Goal: Task Accomplishment & Management: Use online tool/utility

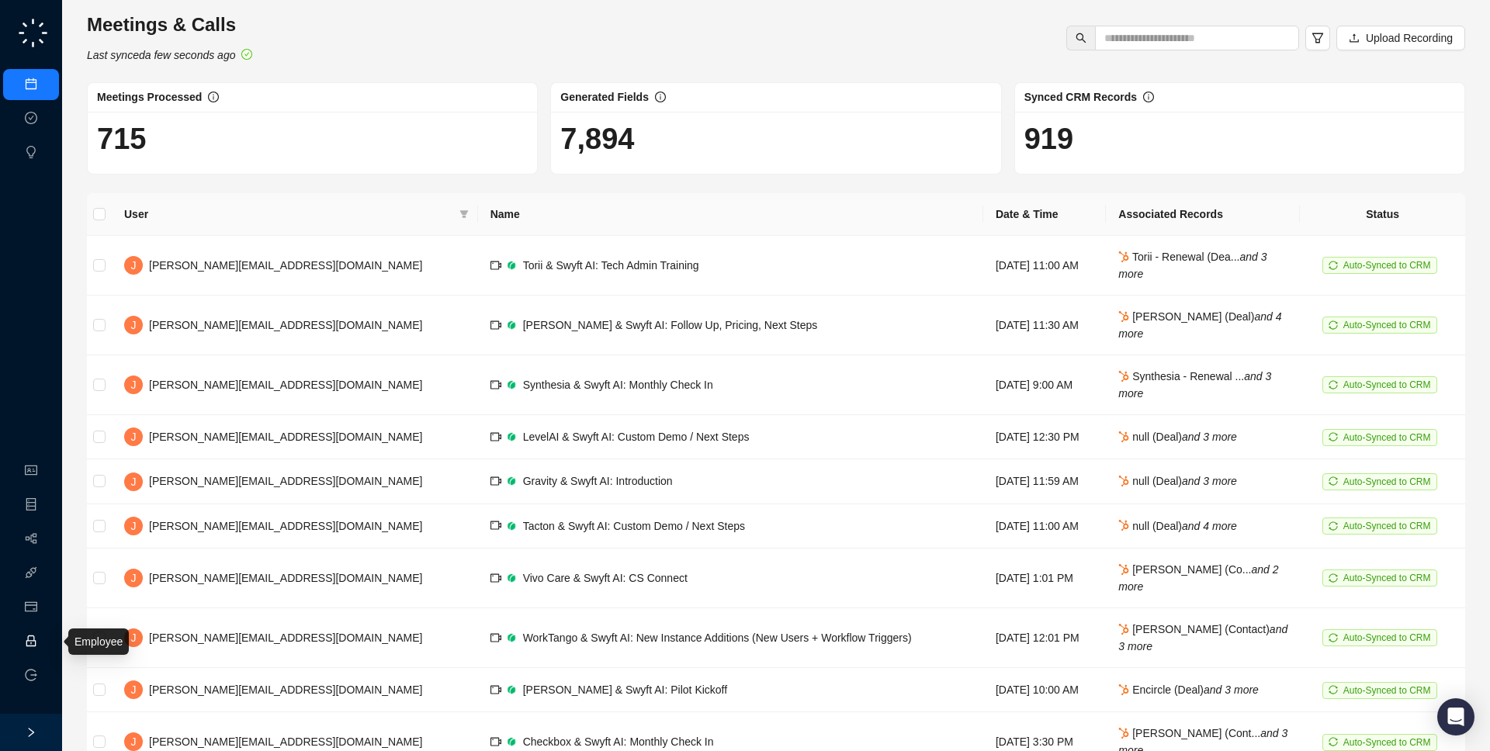
click at [45, 636] on link "Employee" at bounding box center [69, 642] width 48 height 12
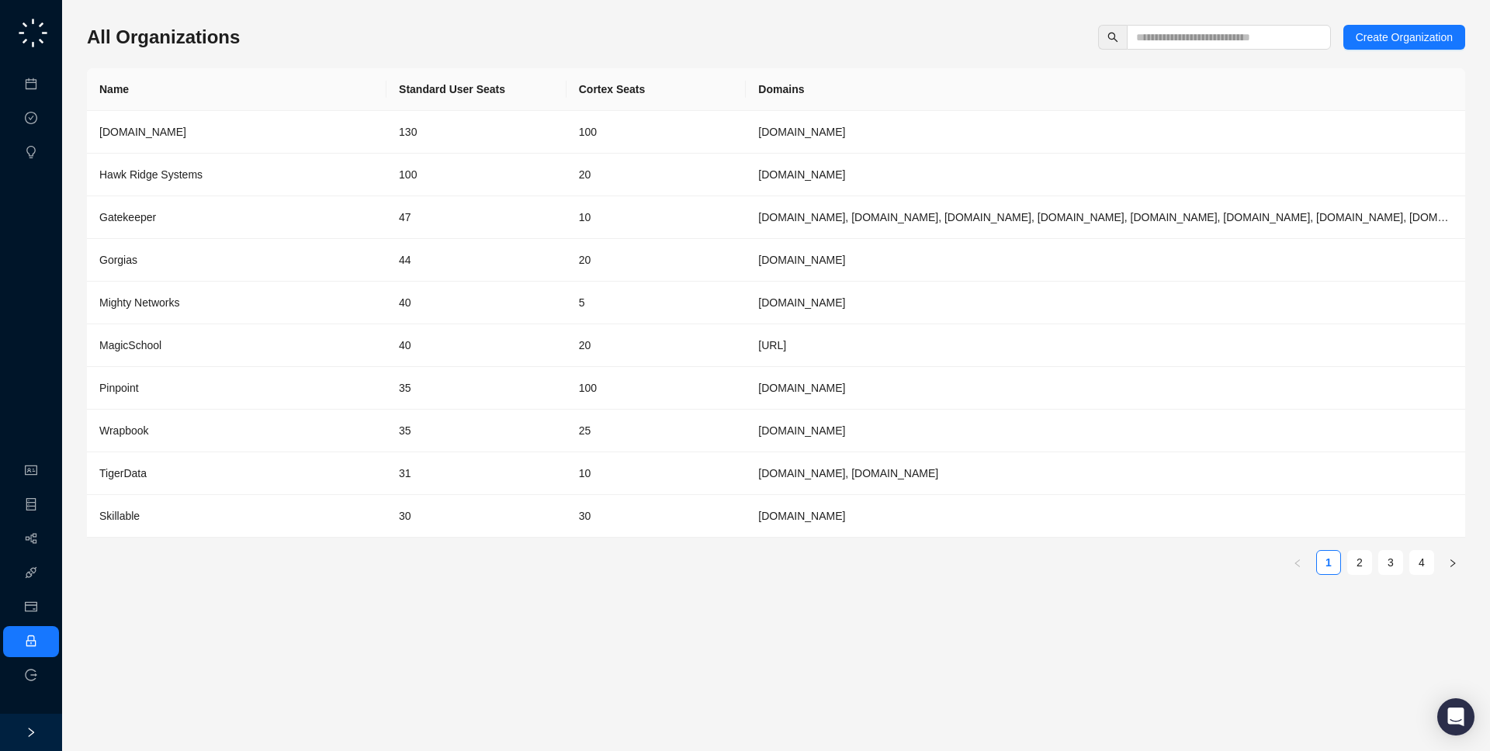
click at [1252, 22] on div "All Organizations Create Organization Name Standard User Seats Cortex Seats Dom…" at bounding box center [776, 375] width 1378 height 726
click at [1249, 29] on input "text" at bounding box center [1222, 37] width 173 height 17
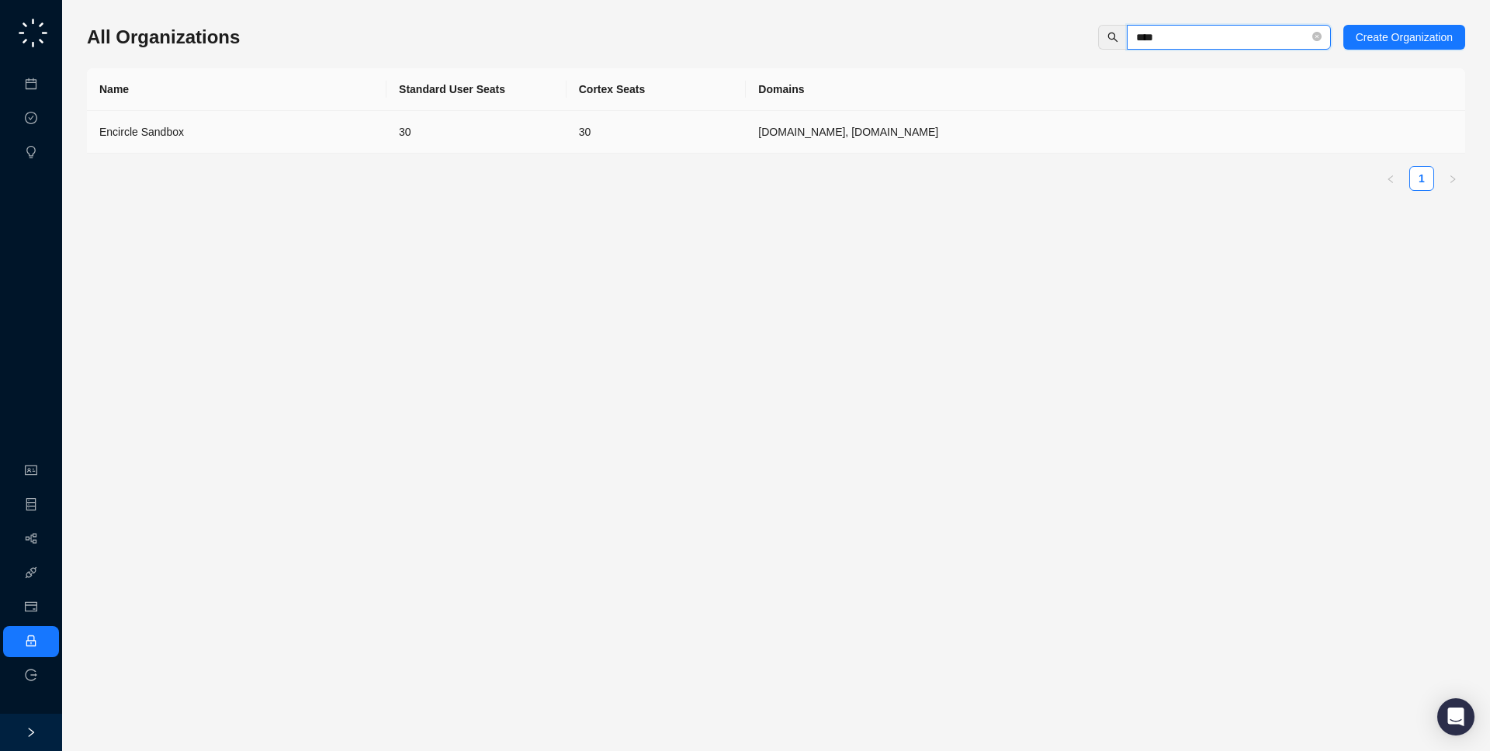
type input "****"
click at [1062, 128] on td "encircleapp.com, encircleapp.com.fullsb" at bounding box center [1105, 132] width 719 height 43
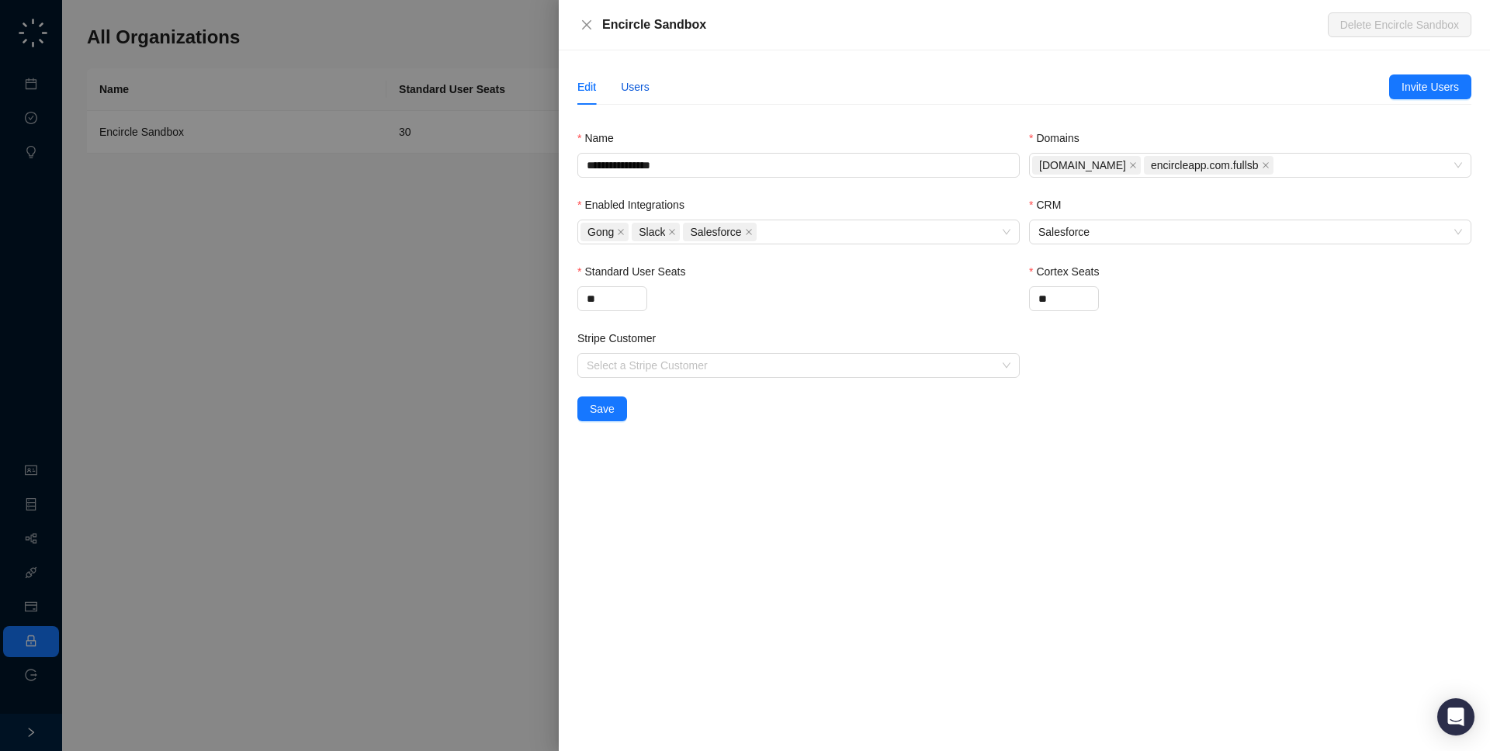
click at [648, 84] on div "Users" at bounding box center [635, 86] width 29 height 17
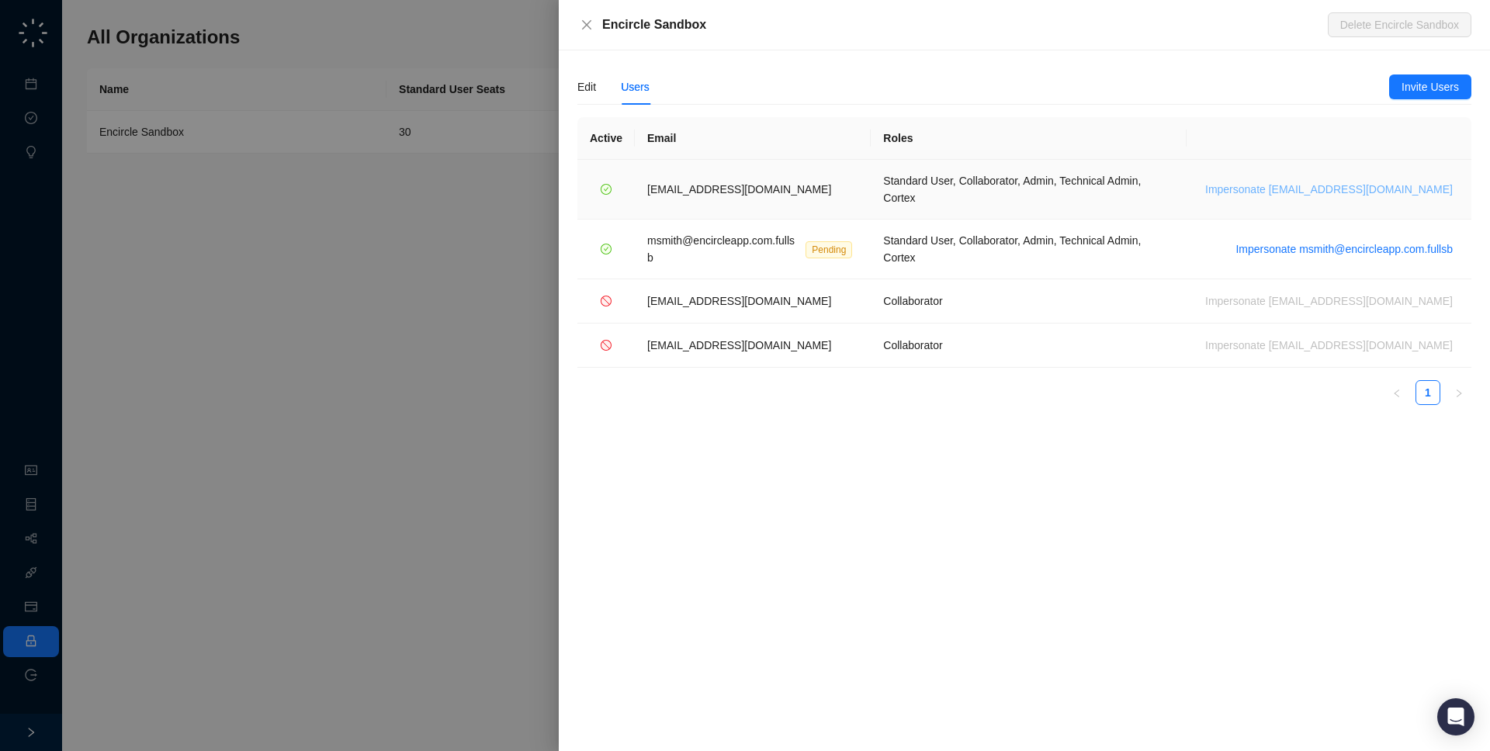
click at [1394, 187] on span "Impersonate msmith@encircleapp.com" at bounding box center [1329, 189] width 248 height 17
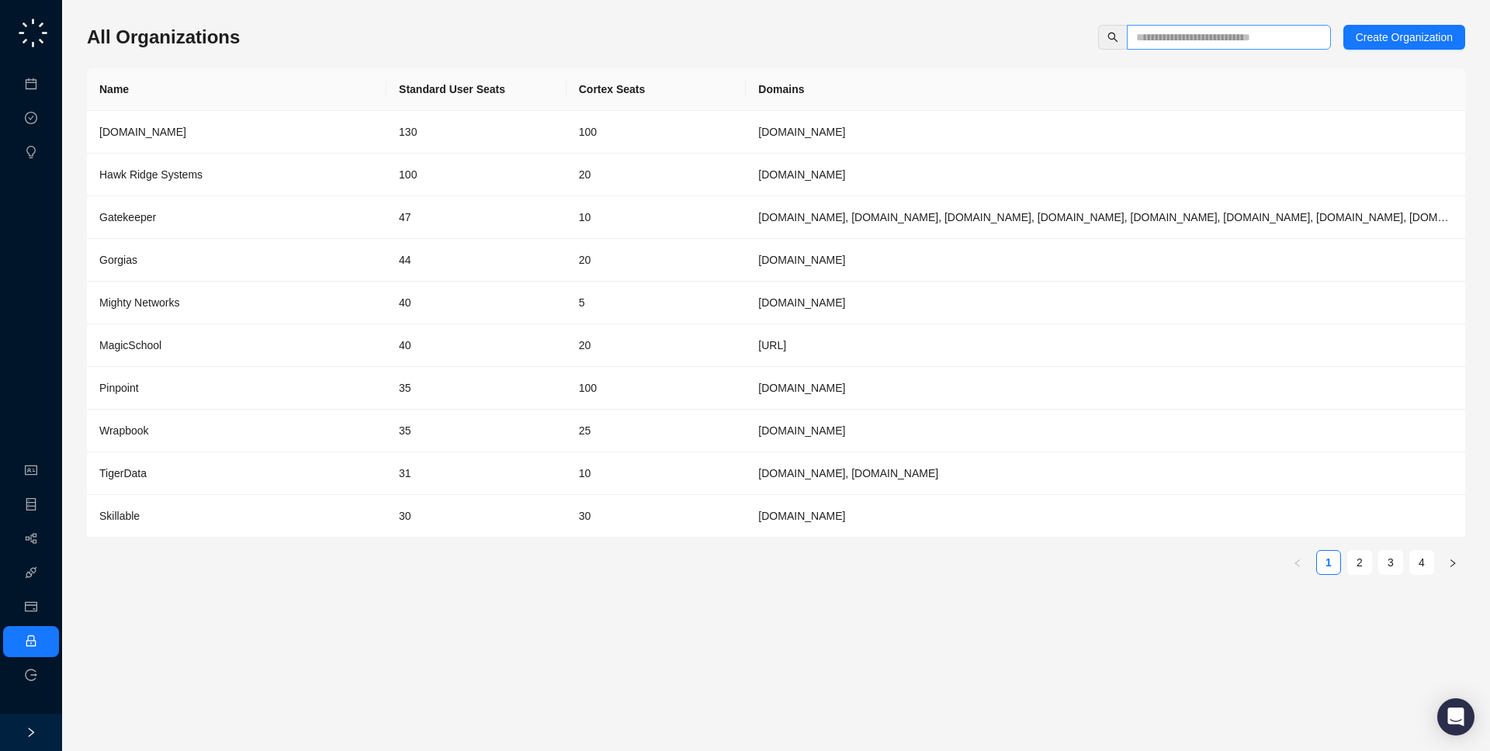
click at [1160, 26] on span at bounding box center [1229, 37] width 204 height 25
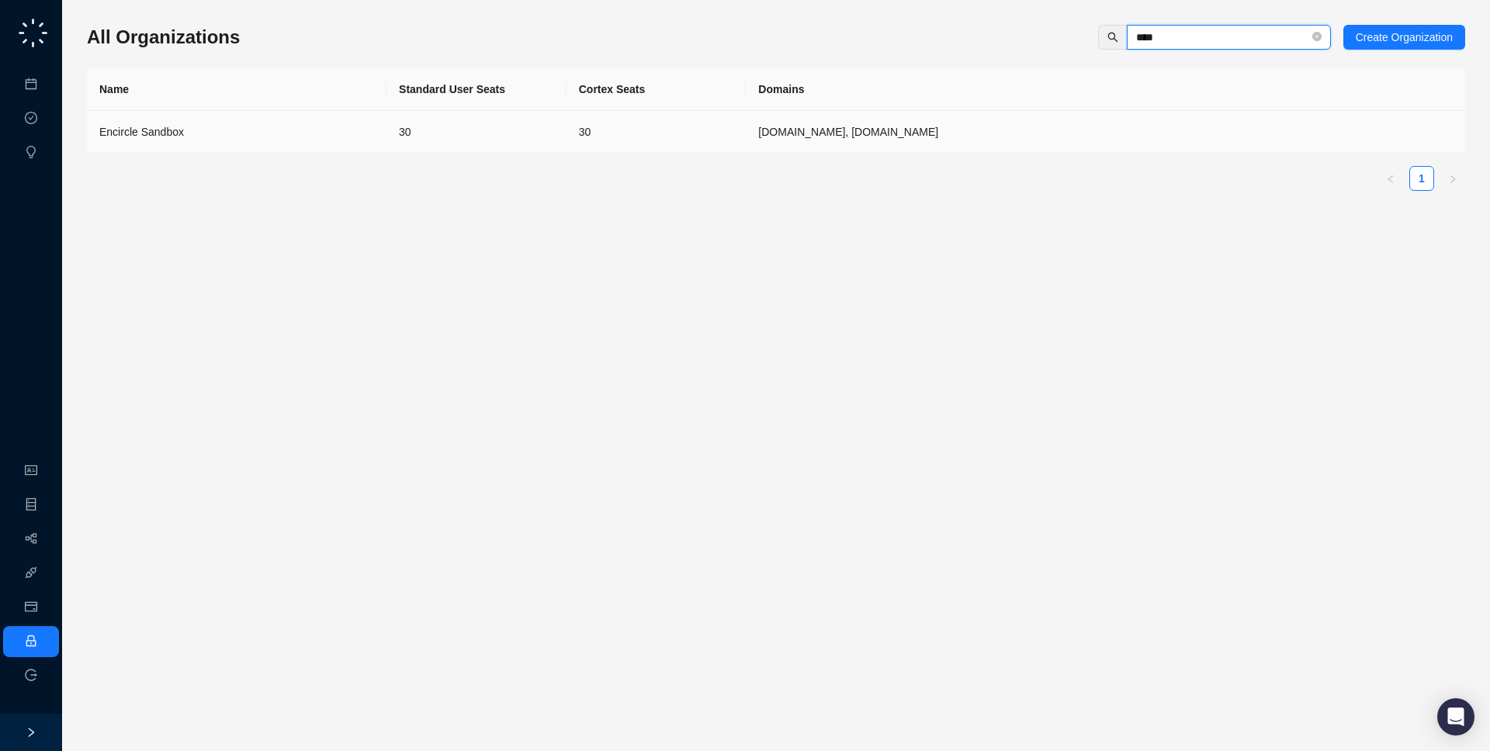
type input "****"
click at [975, 140] on td "encircleapp.com, encircleapp.com.fullsb" at bounding box center [1105, 132] width 719 height 43
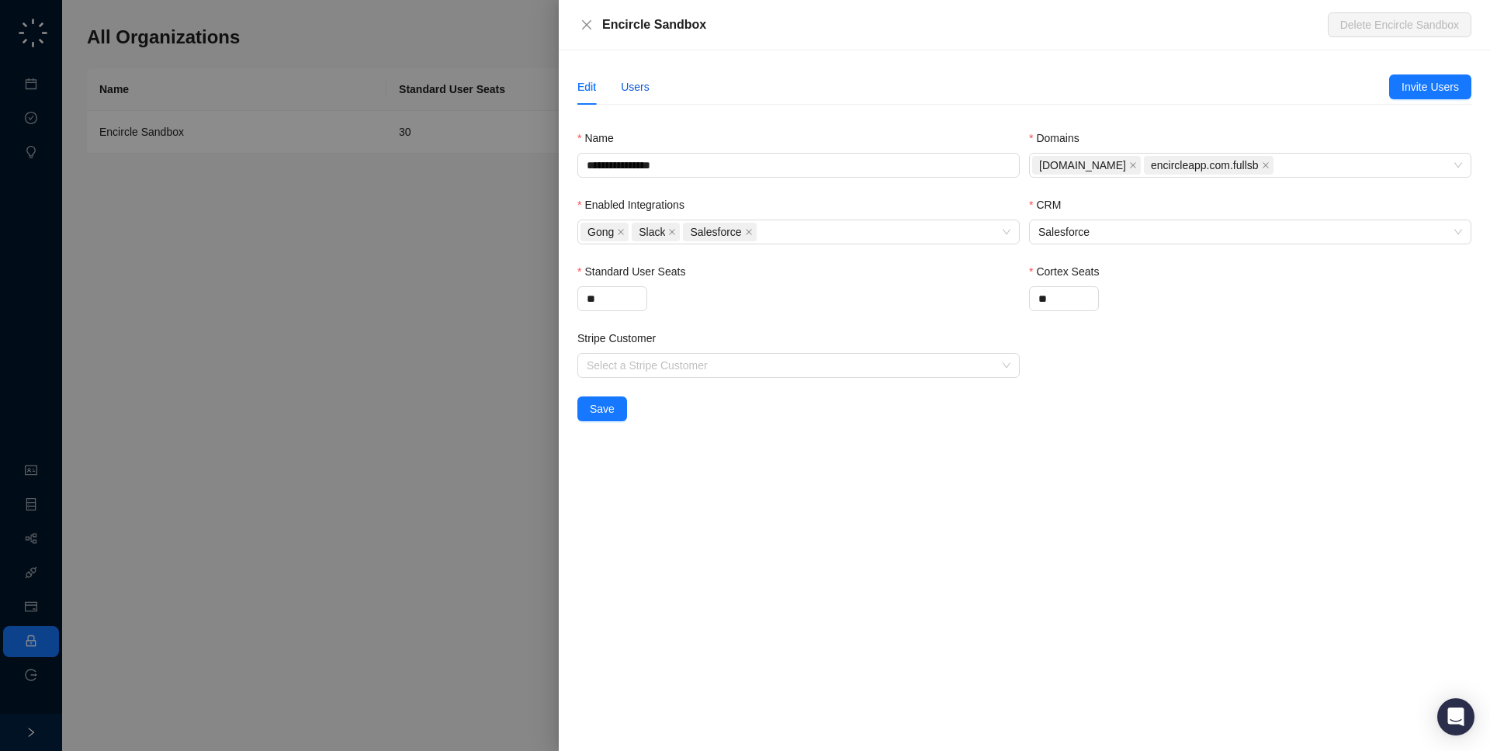
click at [631, 86] on div "Users" at bounding box center [635, 86] width 29 height 17
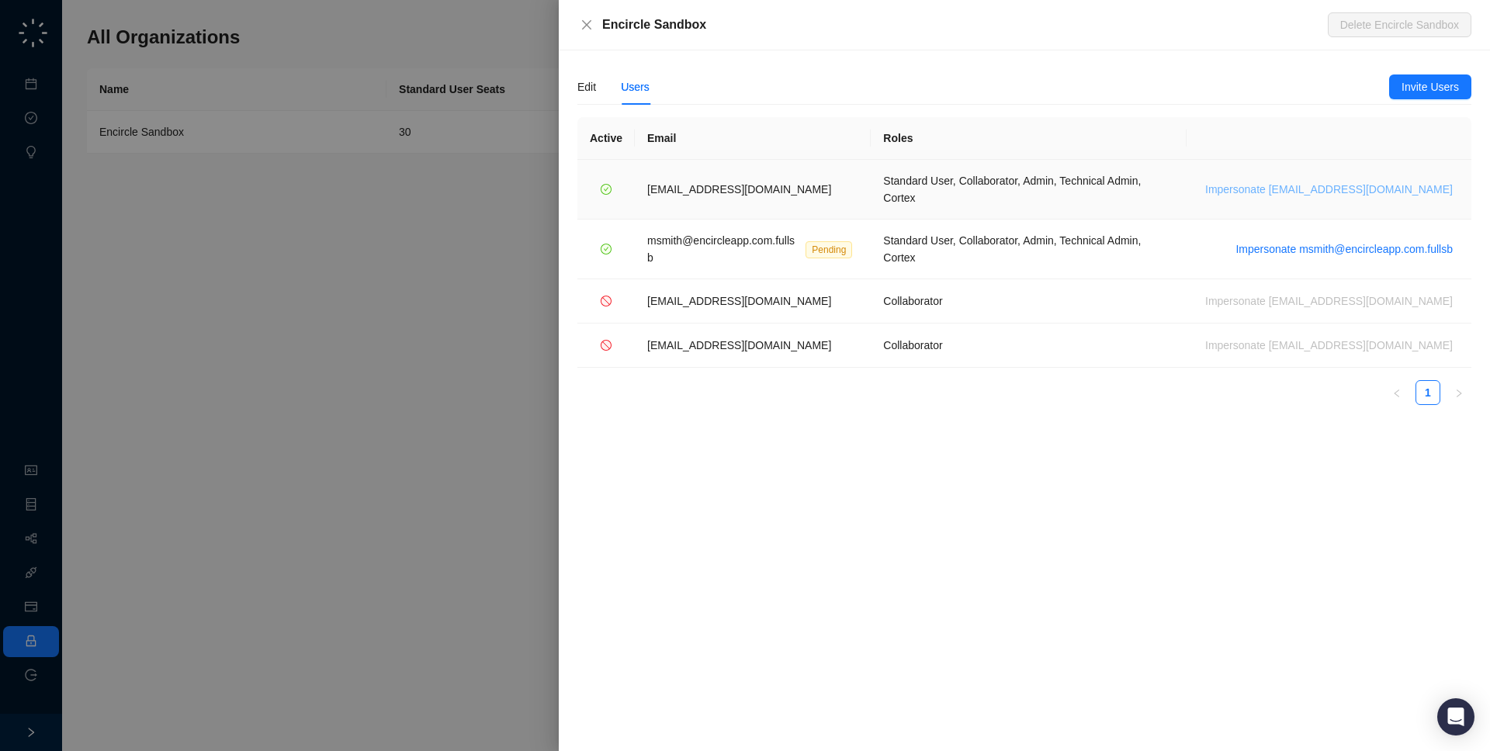
click at [1330, 185] on span "Impersonate msmith@encircleapp.com" at bounding box center [1329, 189] width 248 height 17
